Goal: Task Accomplishment & Management: Use online tool/utility

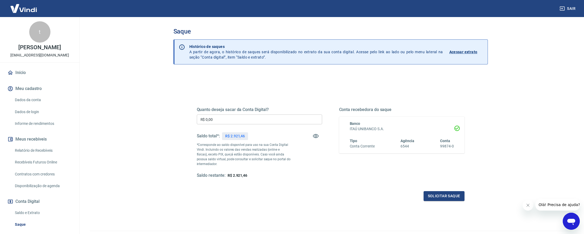
click at [224, 122] on input "R$ 0,00" at bounding box center [259, 119] width 125 height 10
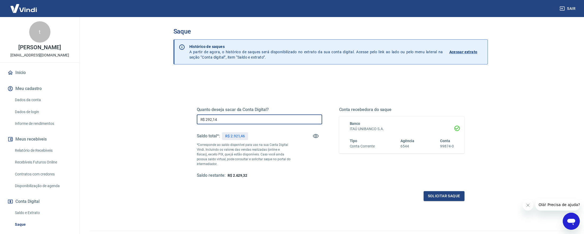
type input "R$ 2.921,46"
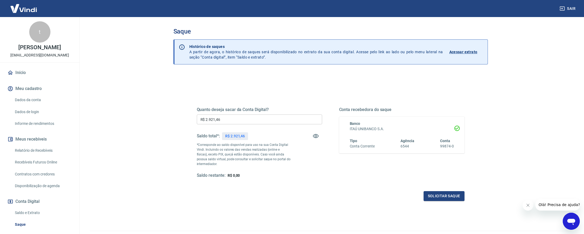
click at [317, 194] on div "Solicitar saque" at bounding box center [331, 196] width 268 height 10
click at [447, 194] on button "Solicitar saque" at bounding box center [444, 196] width 41 height 10
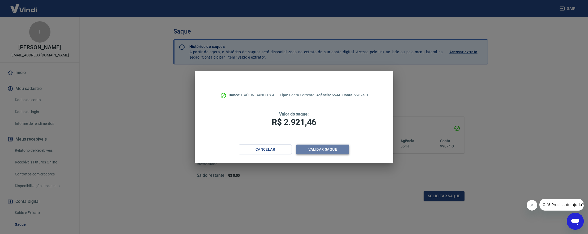
click at [327, 152] on button "Validar saque" at bounding box center [322, 149] width 53 height 10
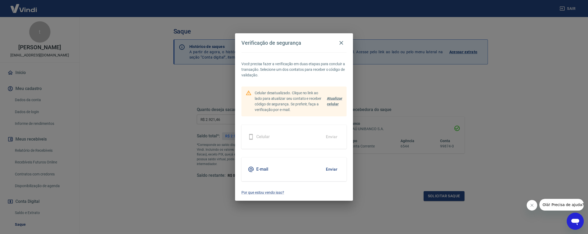
click at [330, 170] on button "Enviar" at bounding box center [331, 168] width 17 height 11
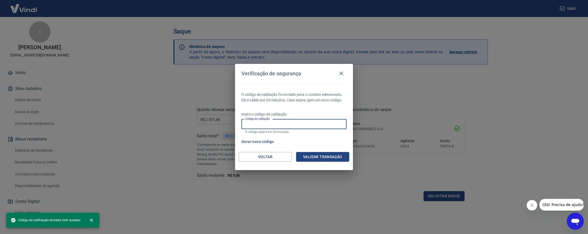
click at [276, 124] on input "Código de validação" at bounding box center [294, 124] width 105 height 10
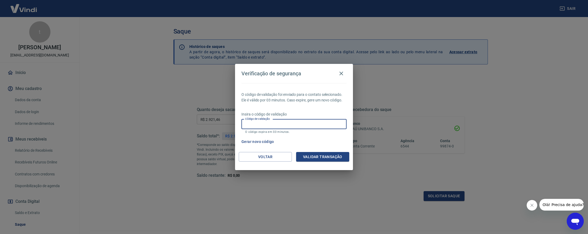
click at [277, 124] on input "Código de validação" at bounding box center [294, 124] width 105 height 10
paste input "665173"
type input "665173"
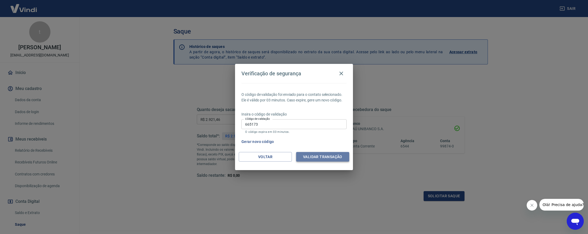
click at [313, 158] on button "Validar transação" at bounding box center [322, 157] width 53 height 10
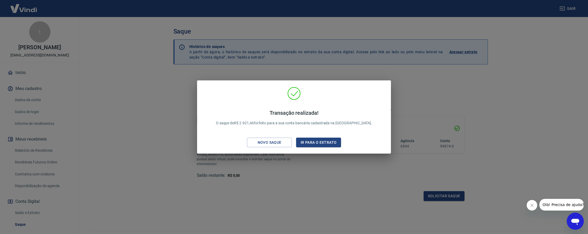
click at [287, 165] on div "Transação realizada! O saque de R$ 2.921,46 foi feito para a sua conta bancária…" at bounding box center [294, 117] width 588 height 234
